Goal: Go to known website: Go to known website

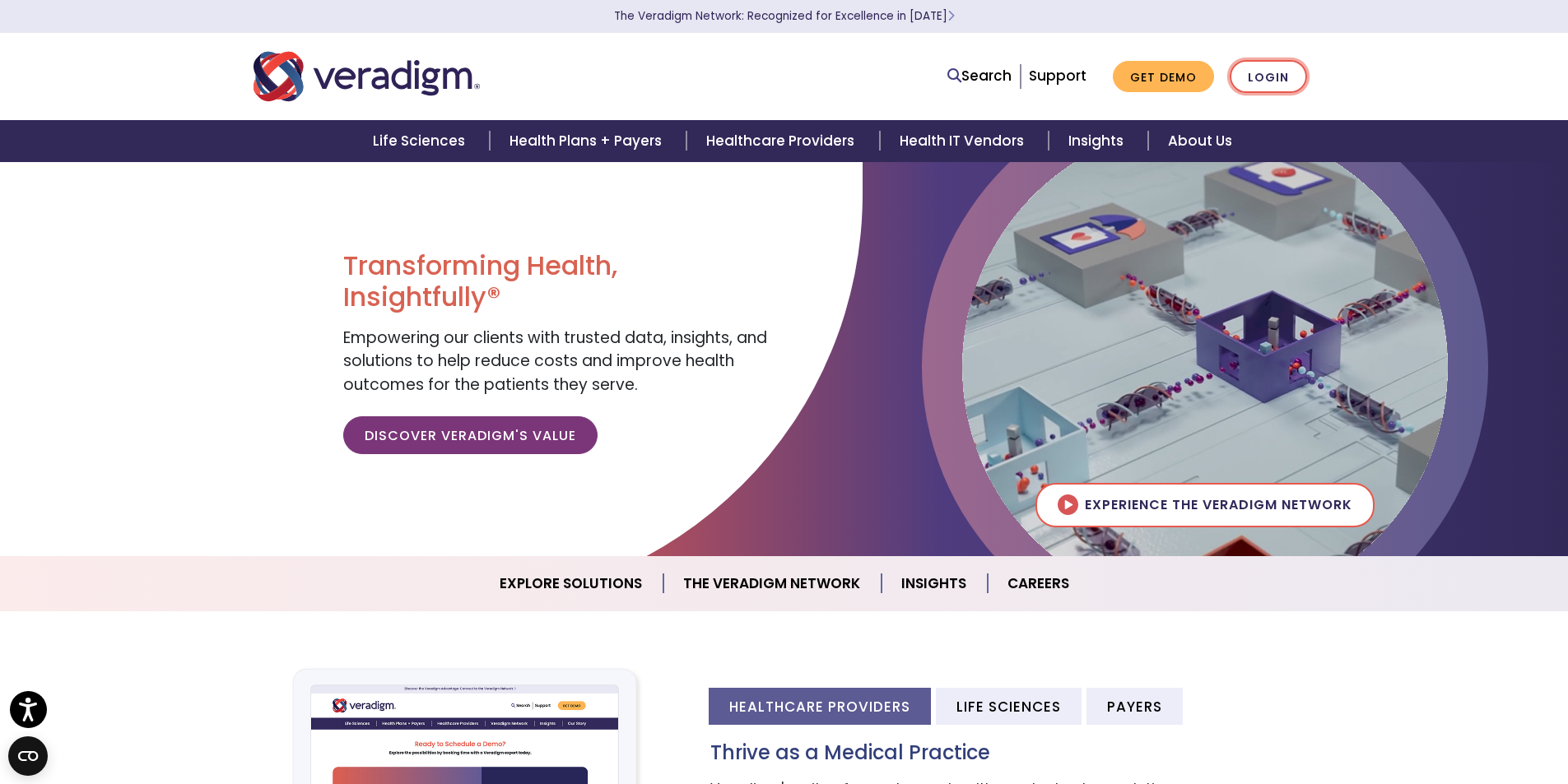
click at [1262, 83] on link "Login" at bounding box center [1268, 77] width 78 height 34
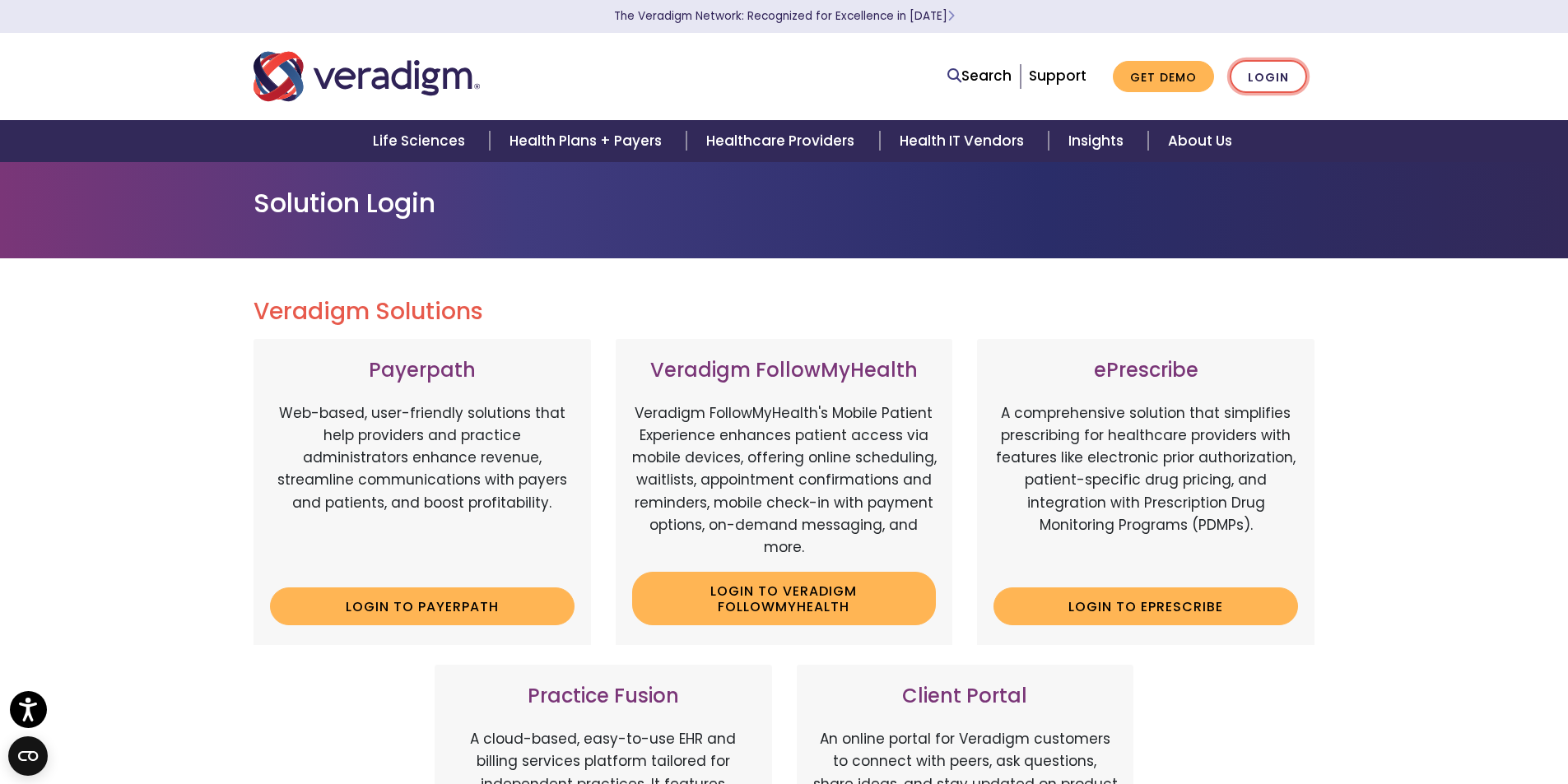
click at [1260, 85] on link "Login" at bounding box center [1268, 77] width 78 height 34
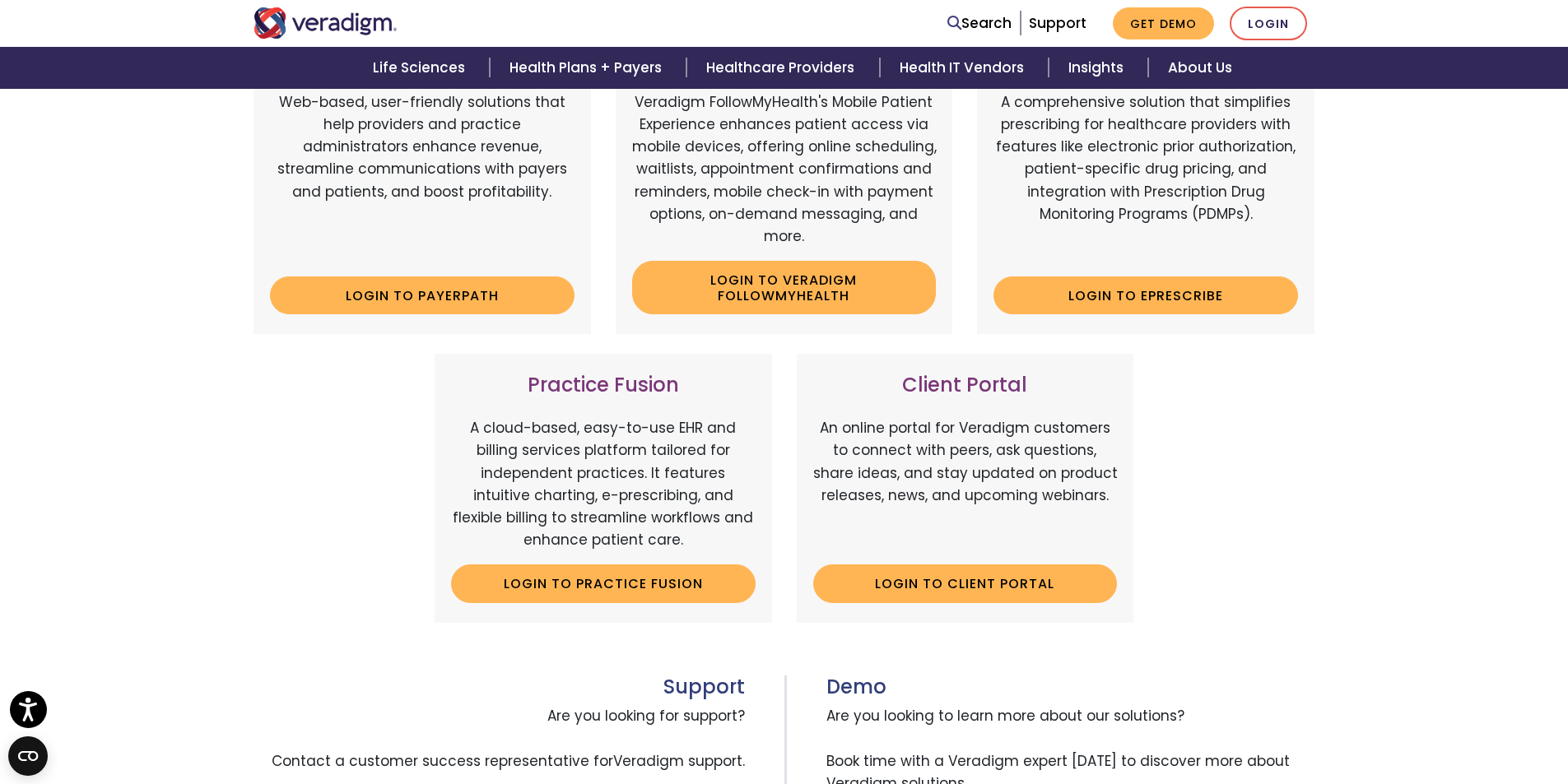
scroll to position [246, 0]
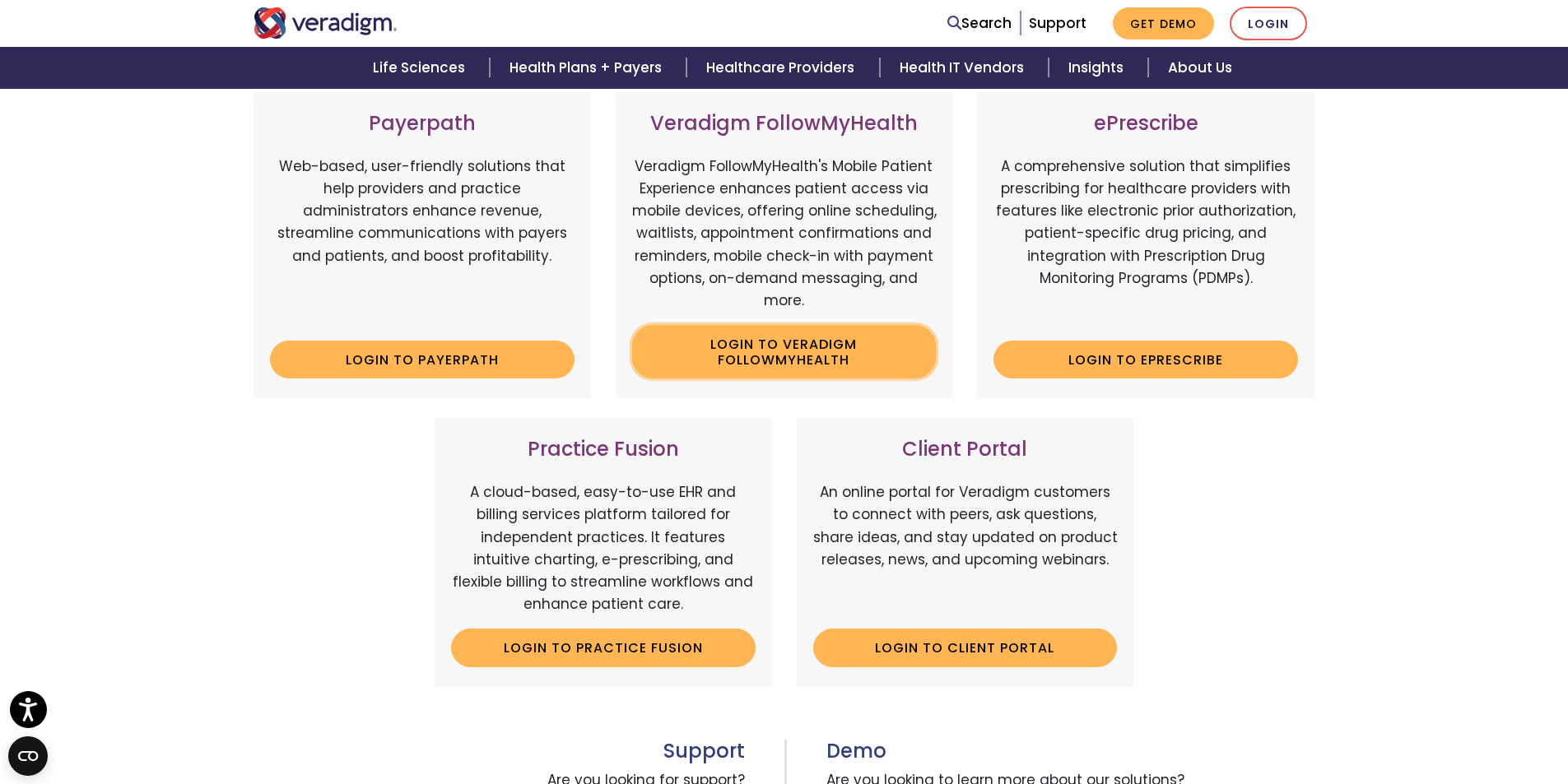
click at [759, 362] on link "Login to Veradigm FollowMyHealth" at bounding box center [784, 352] width 305 height 54
